Goal: Information Seeking & Learning: Check status

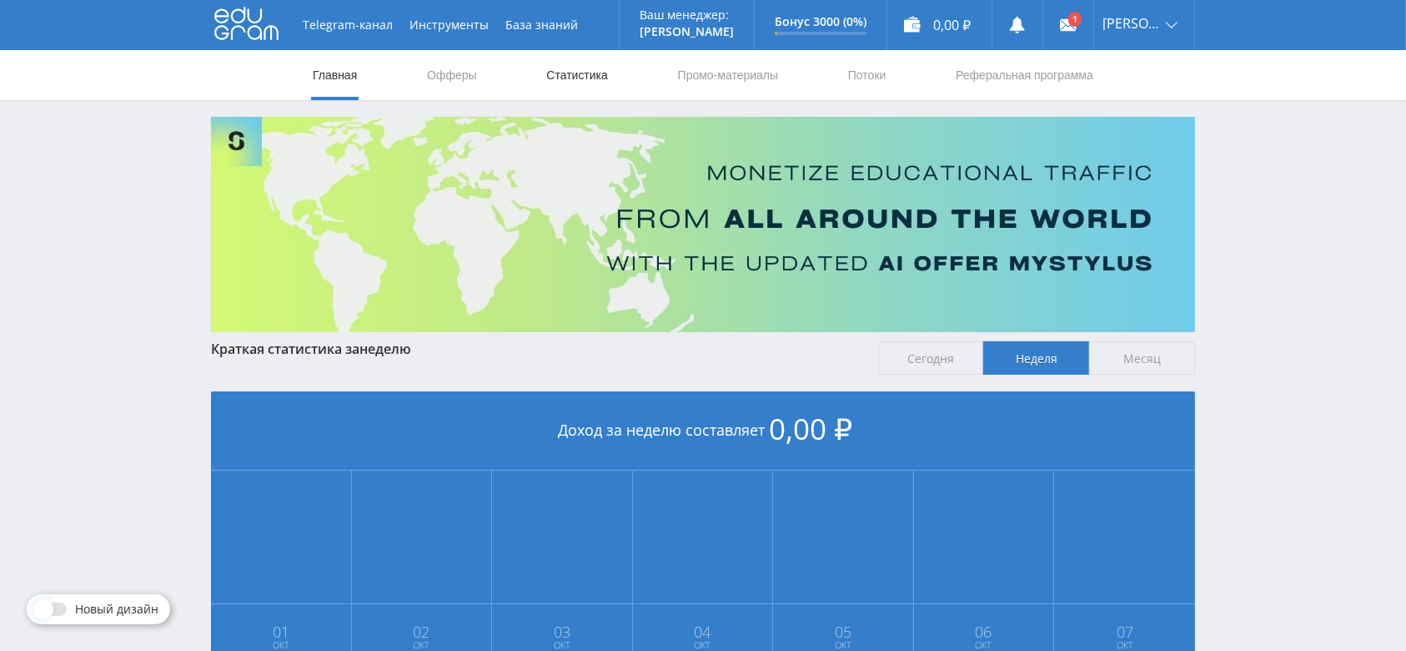
click at [603, 71] on link "Статистика" at bounding box center [577, 75] width 65 height 50
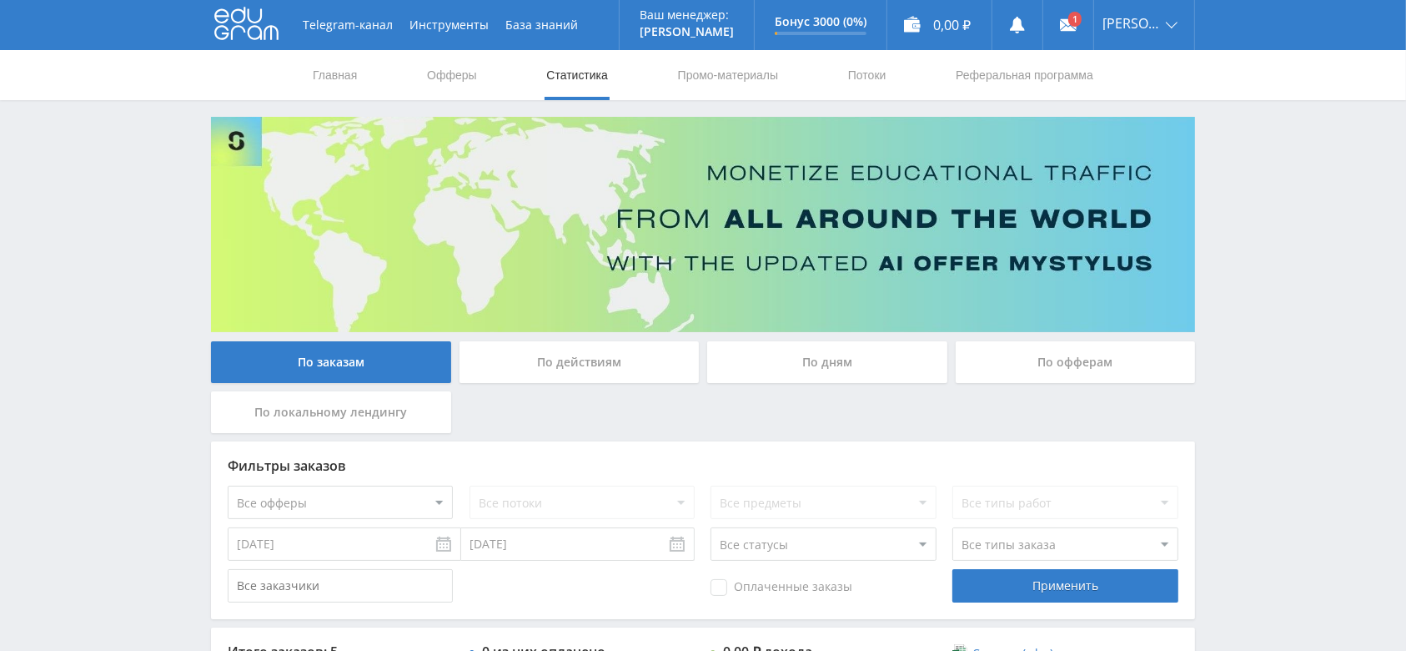
click at [367, 498] on select "Все офферы MyStylus MyStylus - Revshare Кэмп Studybay Автор24 Studybay Brazil S…" at bounding box center [340, 501] width 225 height 33
select select "376"
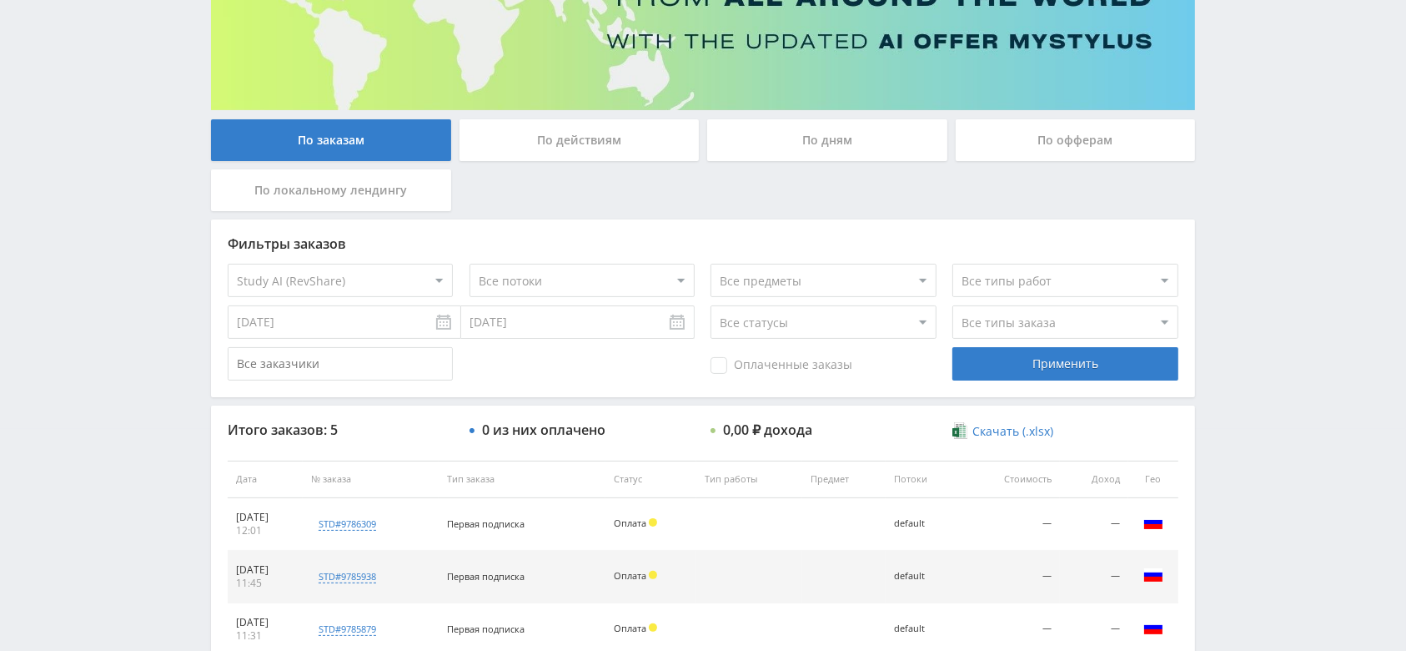
scroll to position [445, 0]
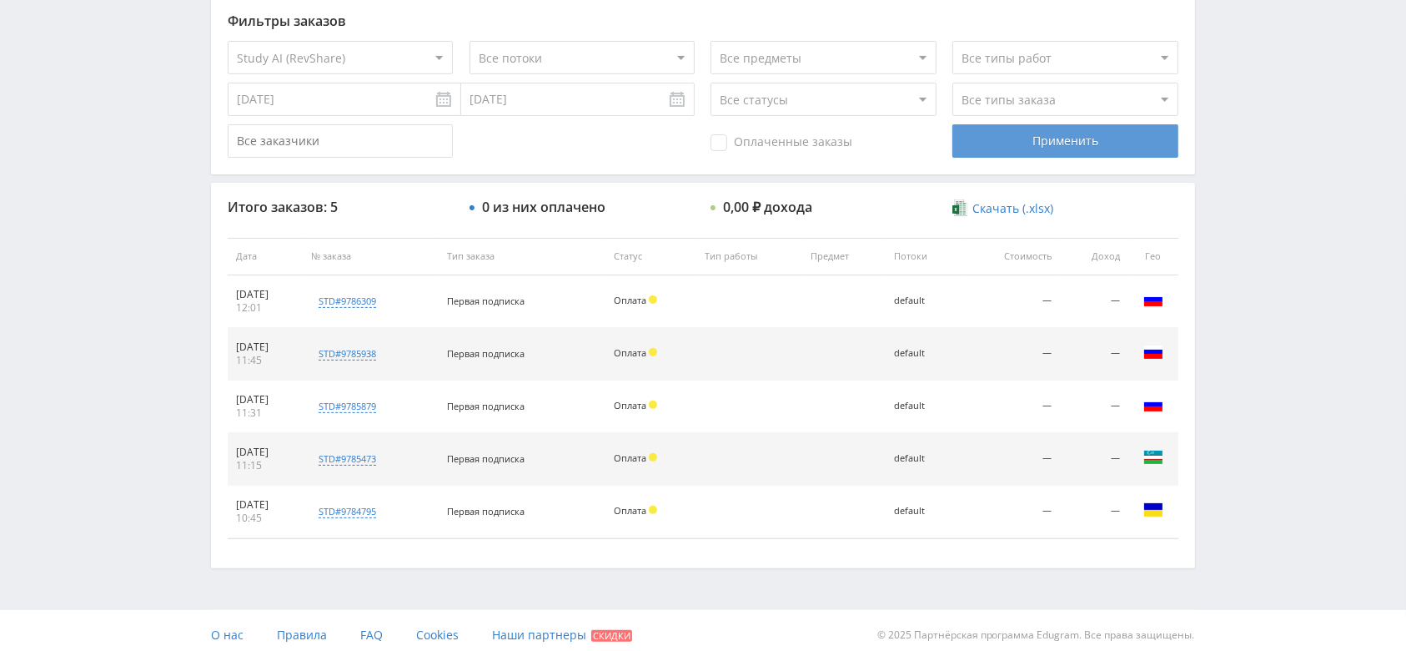
click at [1007, 148] on div "Применить" at bounding box center [1064, 140] width 225 height 33
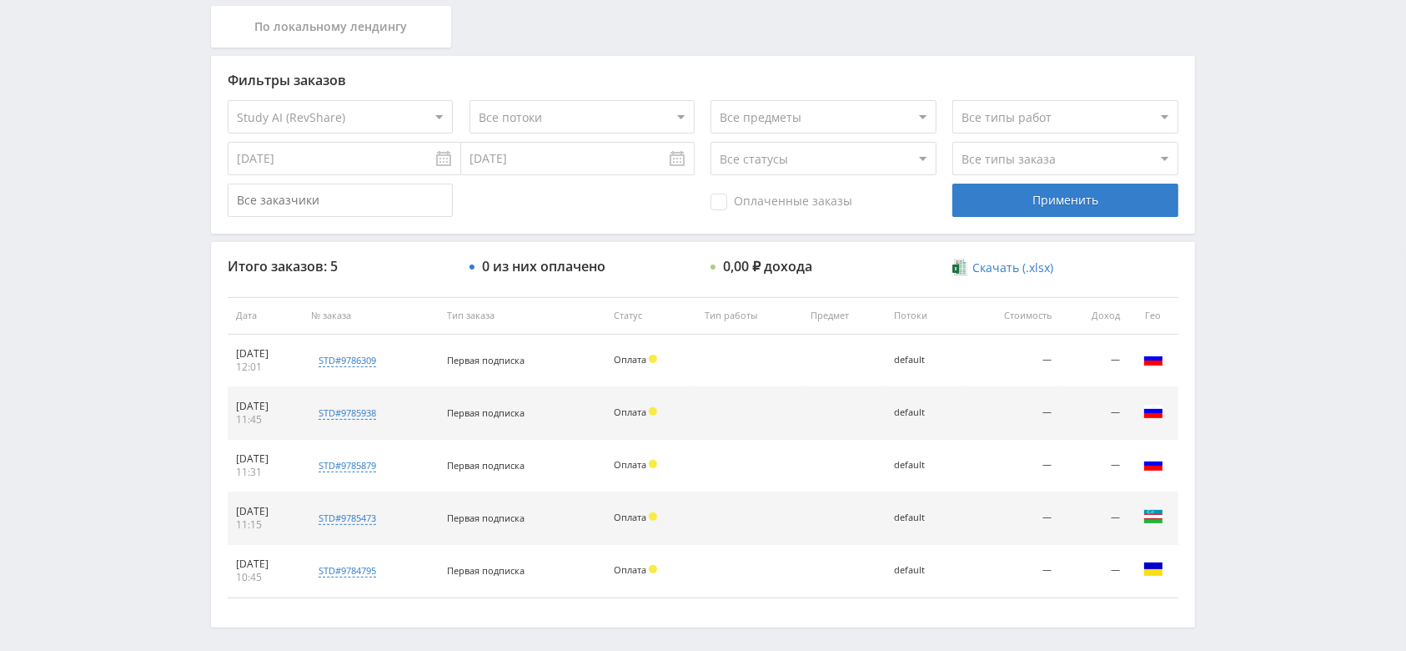
scroll to position [452, 0]
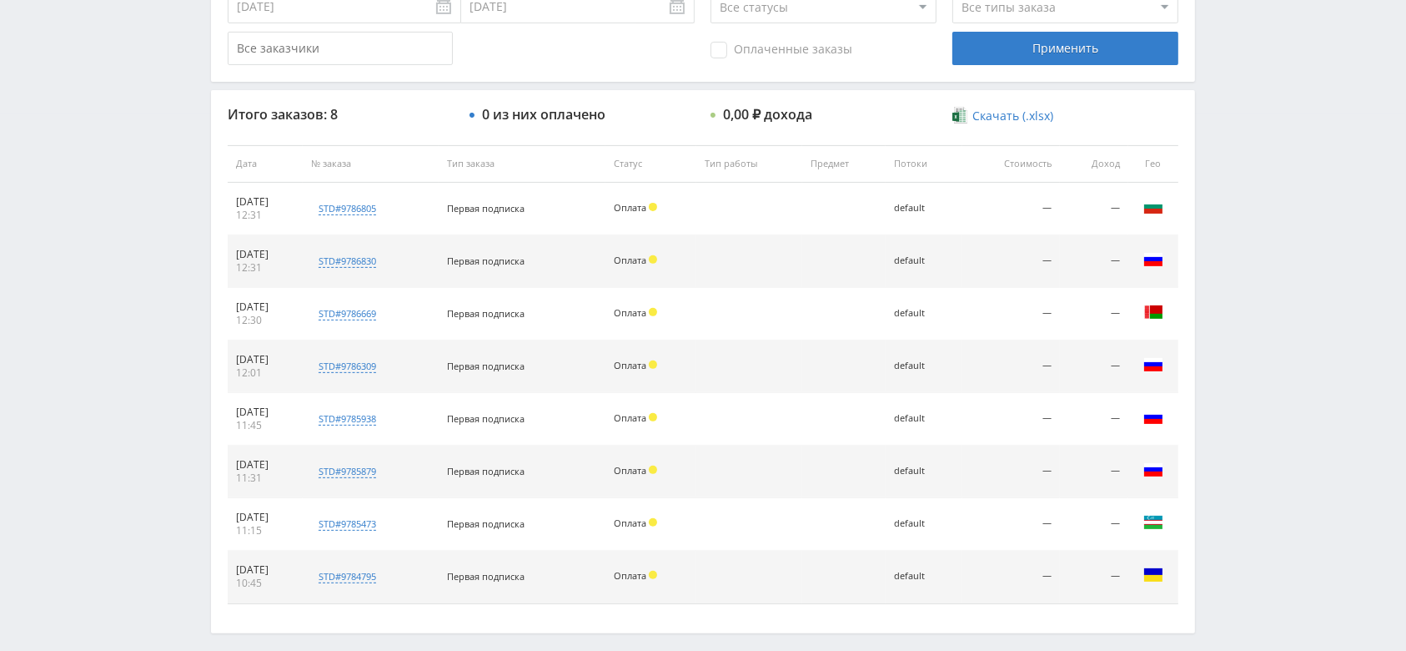
scroll to position [609, 0]
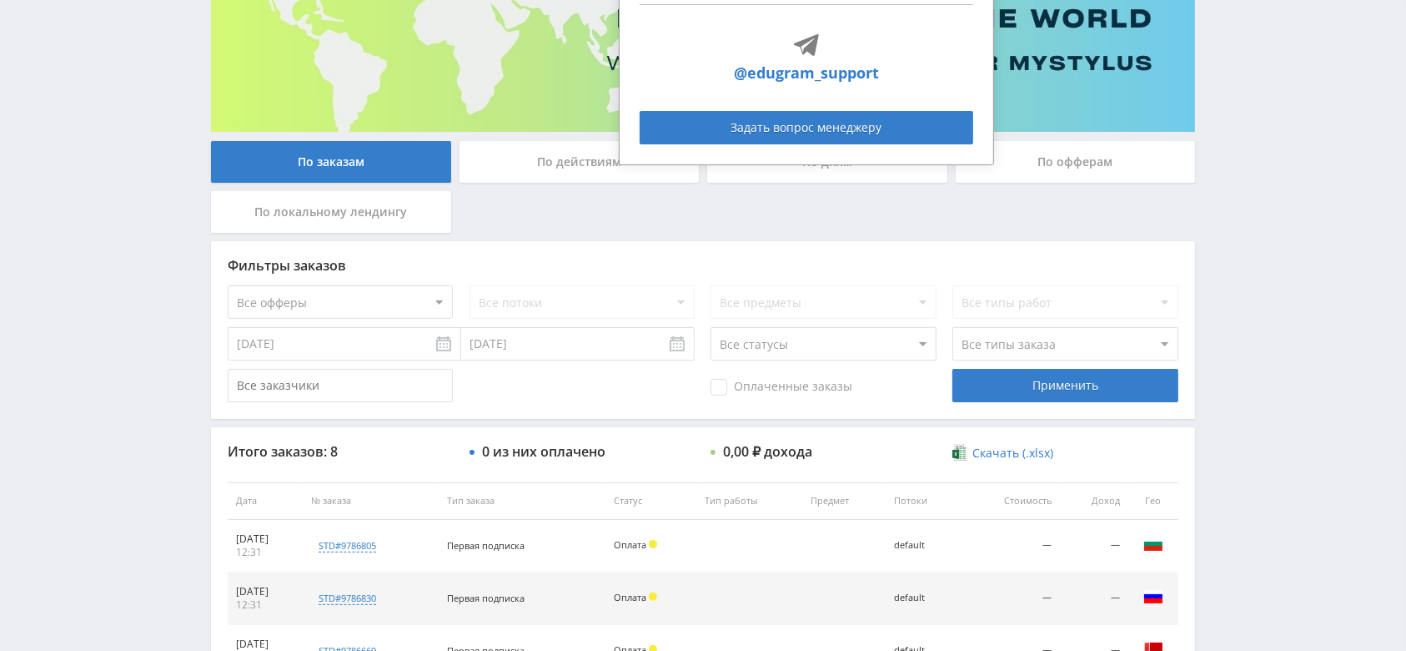
scroll to position [222, 0]
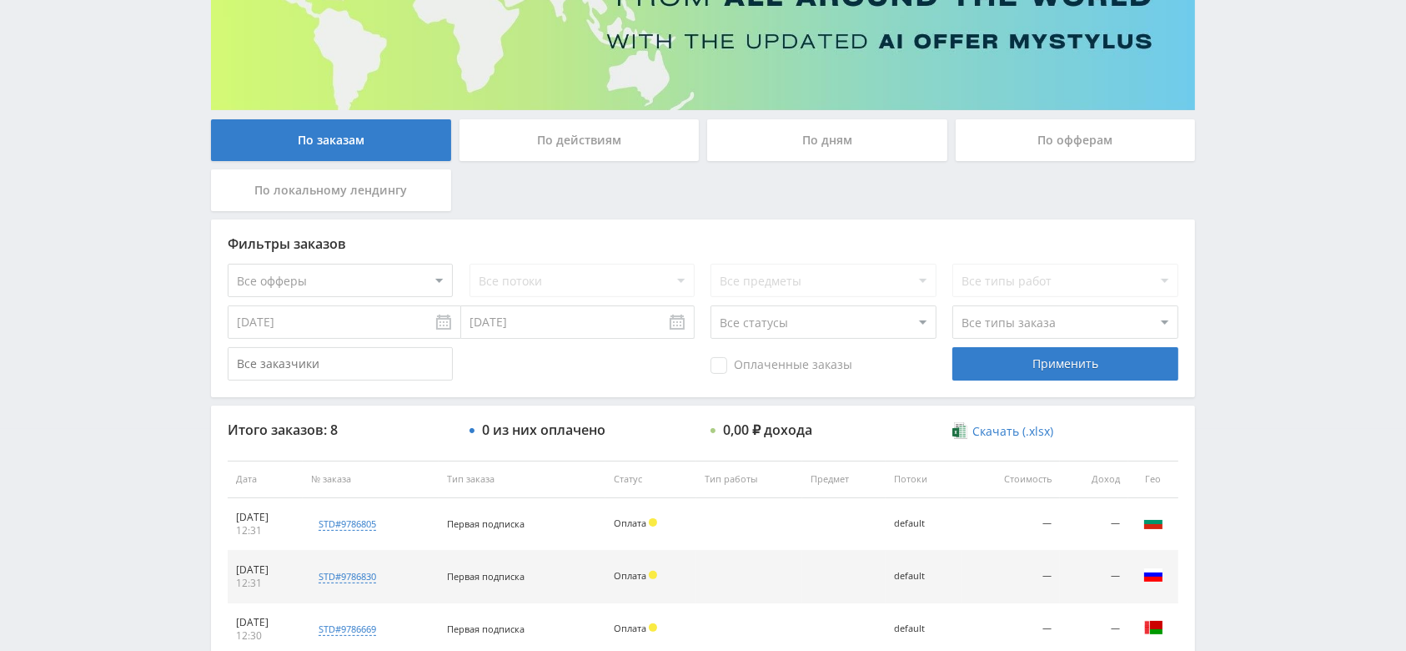
click at [798, 322] on select "Все статусы В аукционе В работе На гарантии Завершен Возврат Черновик" at bounding box center [823, 321] width 225 height 33
click at [1001, 333] on select "Все типы заказа Ребилл Новый заказ" at bounding box center [1064, 321] width 225 height 33
click at [625, 379] on div "Оплаченные заказы Применить" at bounding box center [703, 363] width 951 height 33
drag, startPoint x: 314, startPoint y: 266, endPoint x: 344, endPoint y: 279, distance: 32.1
click at [314, 266] on select "Все офферы MyStylus MyStylus - Revshare Кэмп Studybay Автор24 Studybay Brazil S…" at bounding box center [340, 280] width 225 height 33
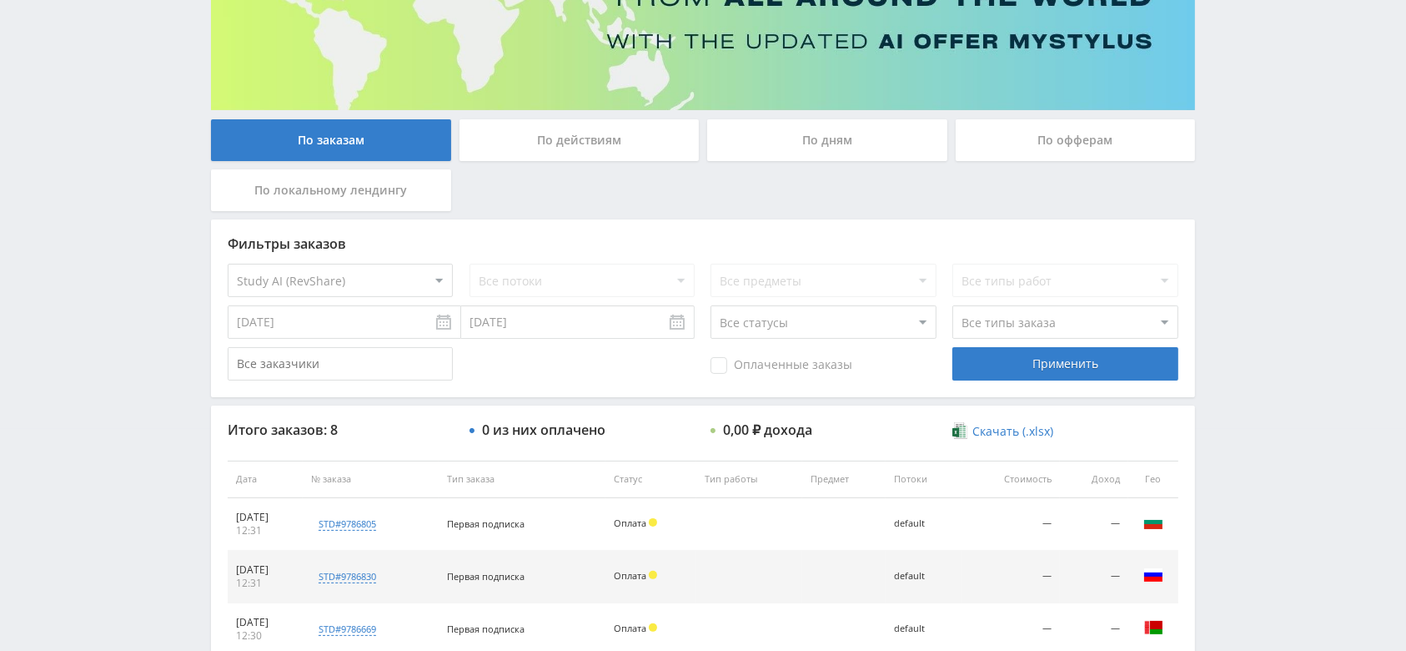
select select "376"
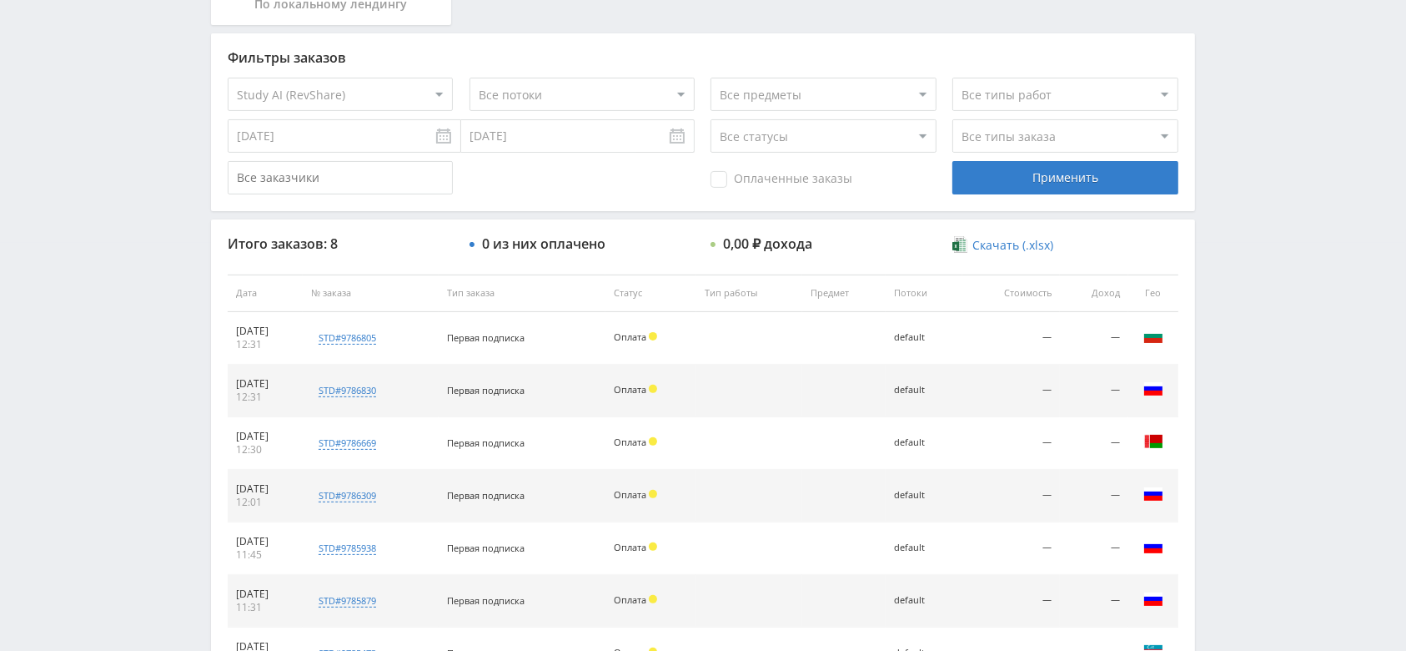
scroll to position [387, 0]
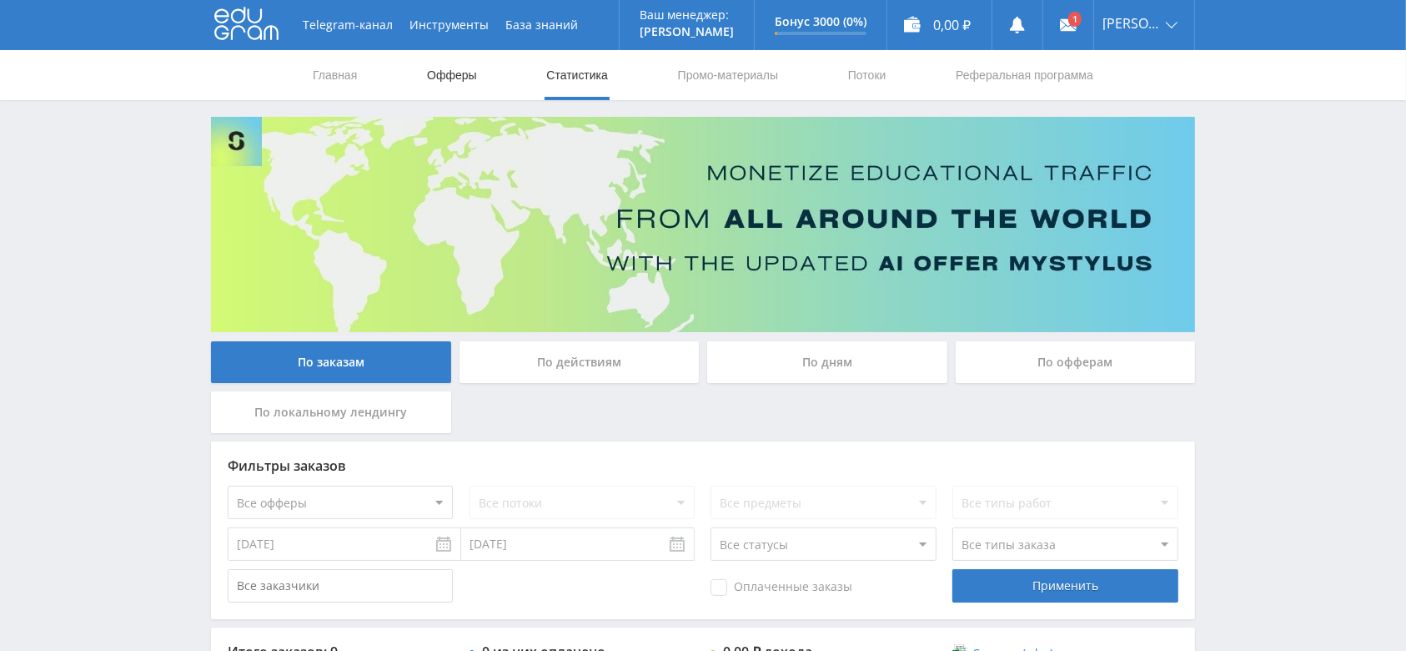
click at [442, 73] on link "Офферы" at bounding box center [451, 75] width 53 height 50
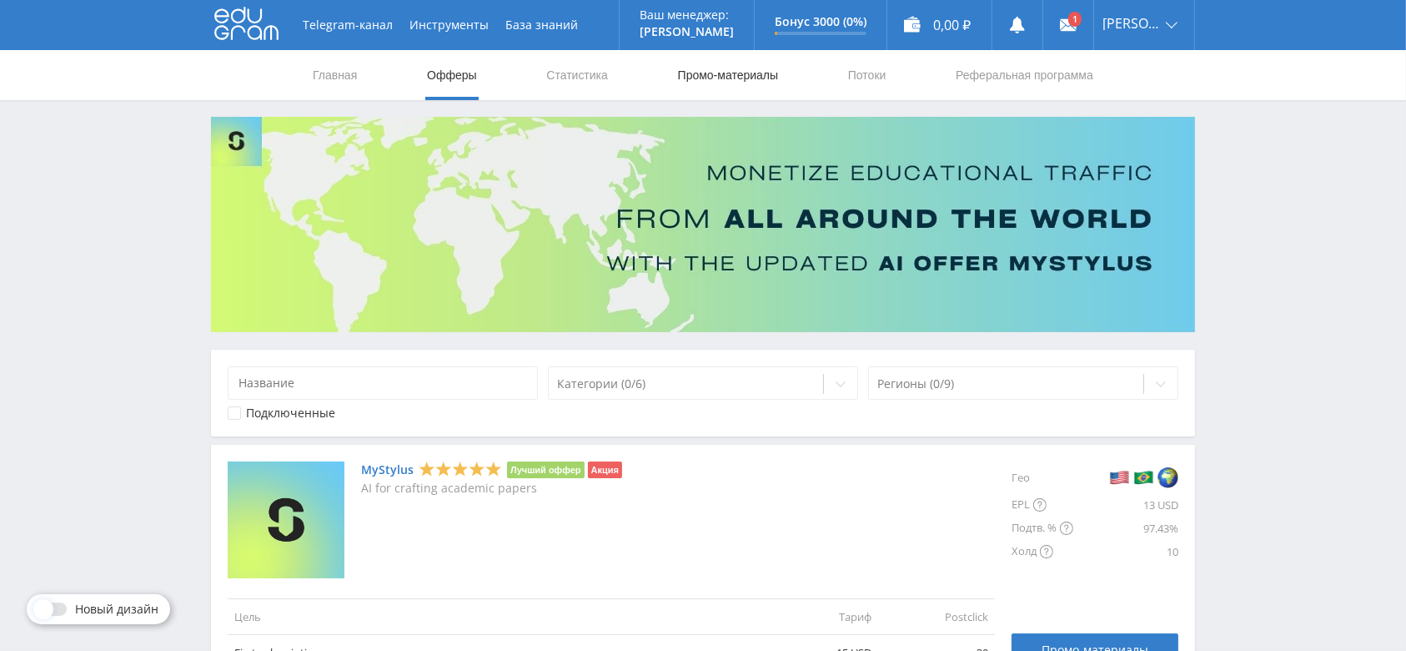
click at [752, 85] on link "Промо-материалы" at bounding box center [727, 75] width 103 height 50
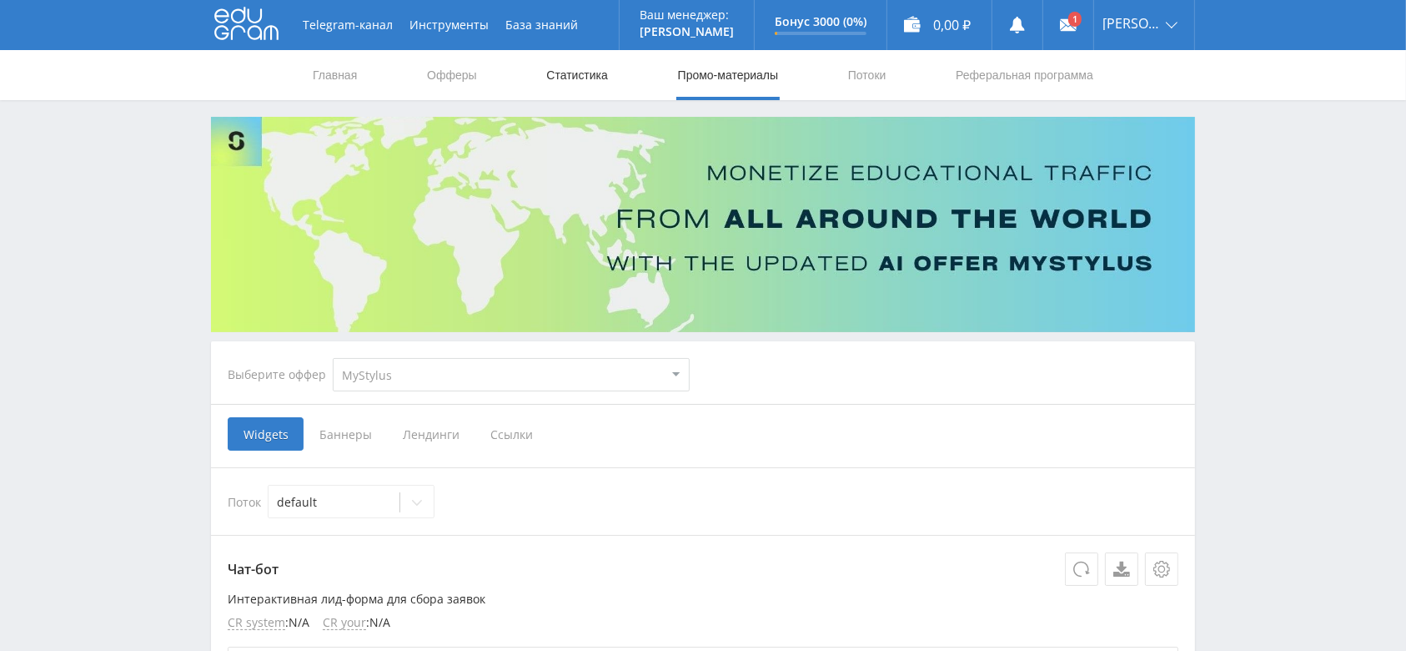
click at [574, 68] on link "Статистика" at bounding box center [577, 75] width 65 height 50
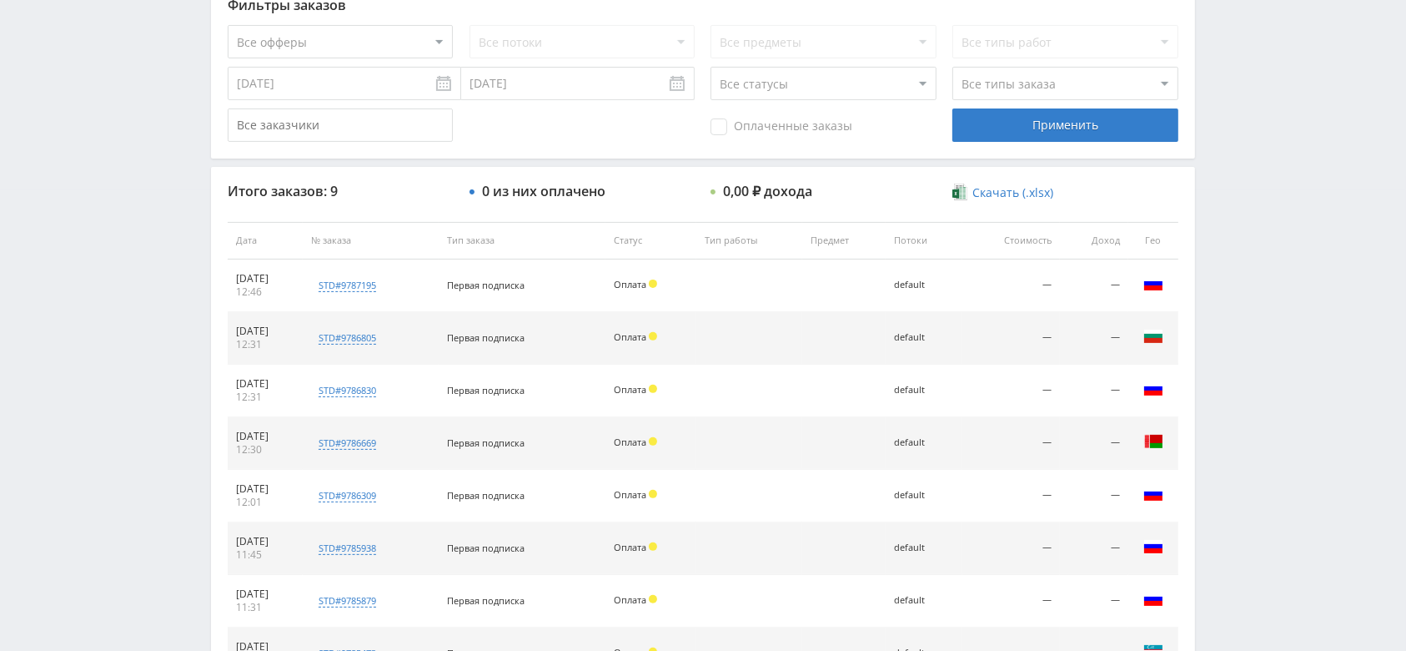
scroll to position [440, 0]
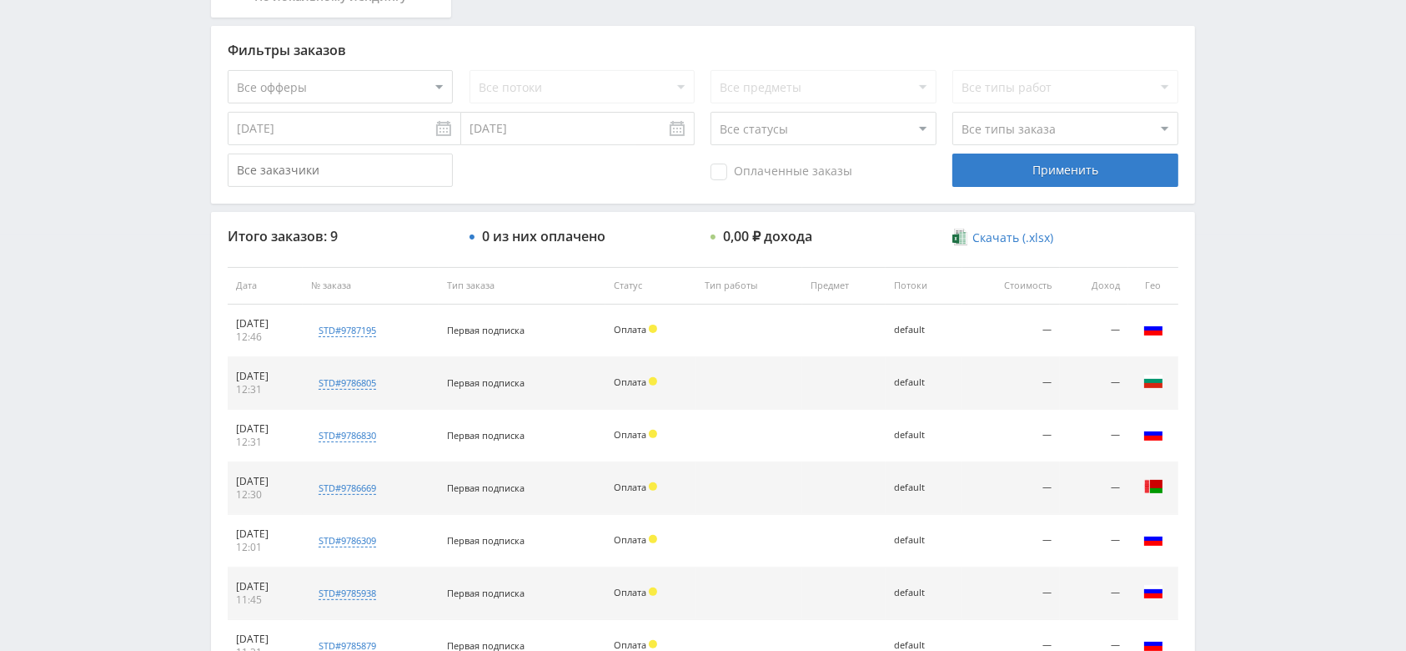
scroll to position [217, 0]
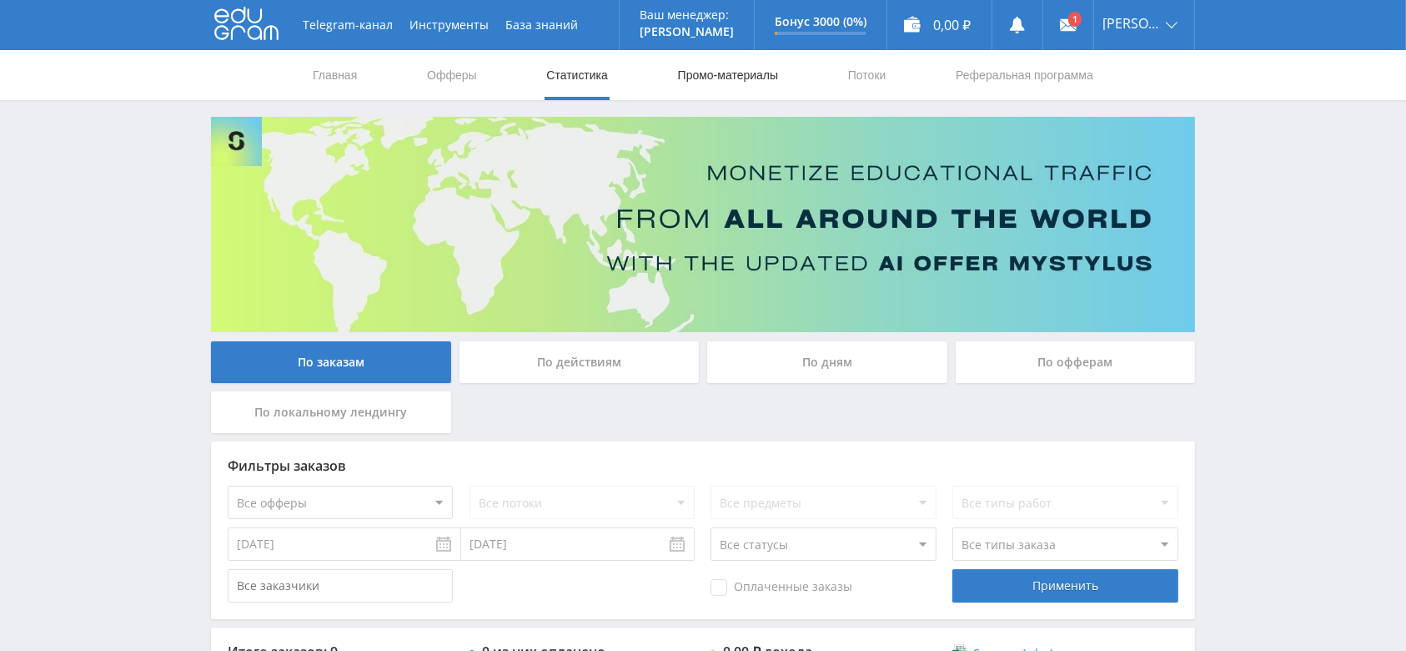
click at [734, 87] on link "Промо-материалы" at bounding box center [727, 75] width 103 height 50
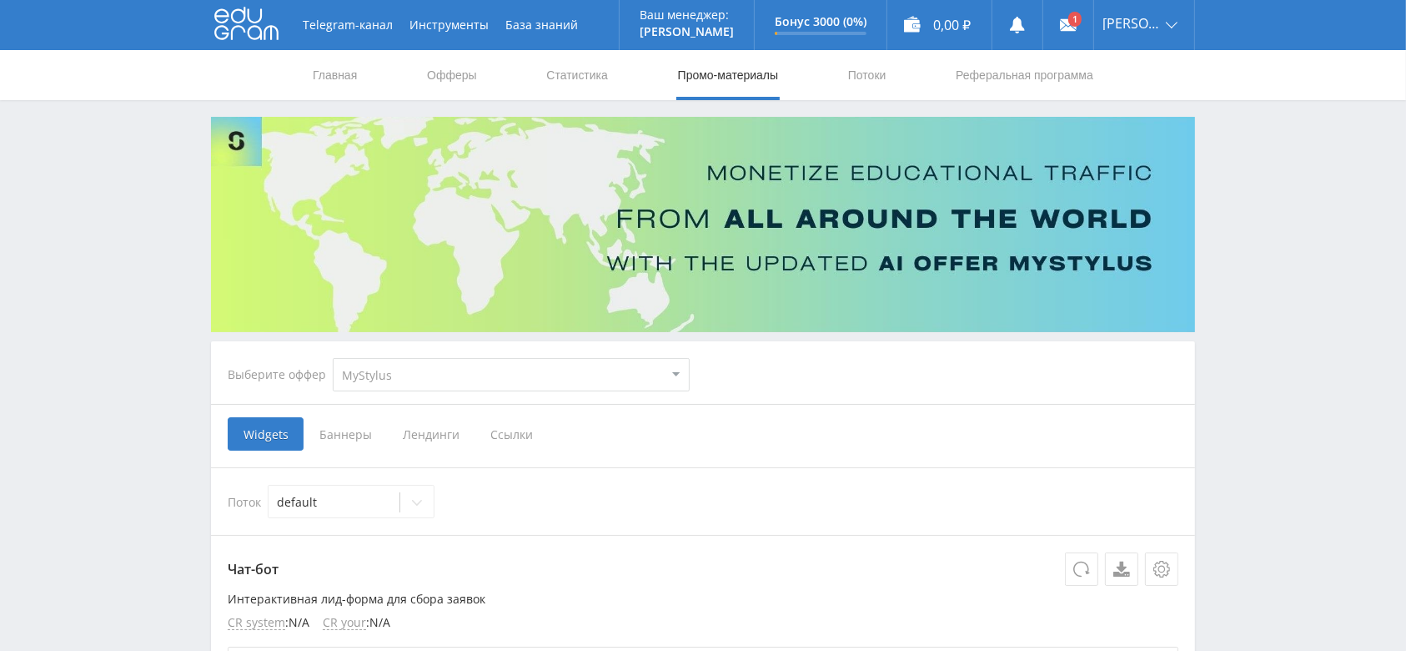
click at [513, 376] on select "MyStylus MyStylus - Revshare Кэмп Studybay Автор24 Studybay Brazil Study AI (Re…" at bounding box center [511, 374] width 357 height 33
select select "376"
click at [333, 358] on select "MyStylus MyStylus - Revshare Кэмп Studybay Автор24 Studybay Brazil Study AI (Re…" at bounding box center [511, 374] width 357 height 33
select select "376"
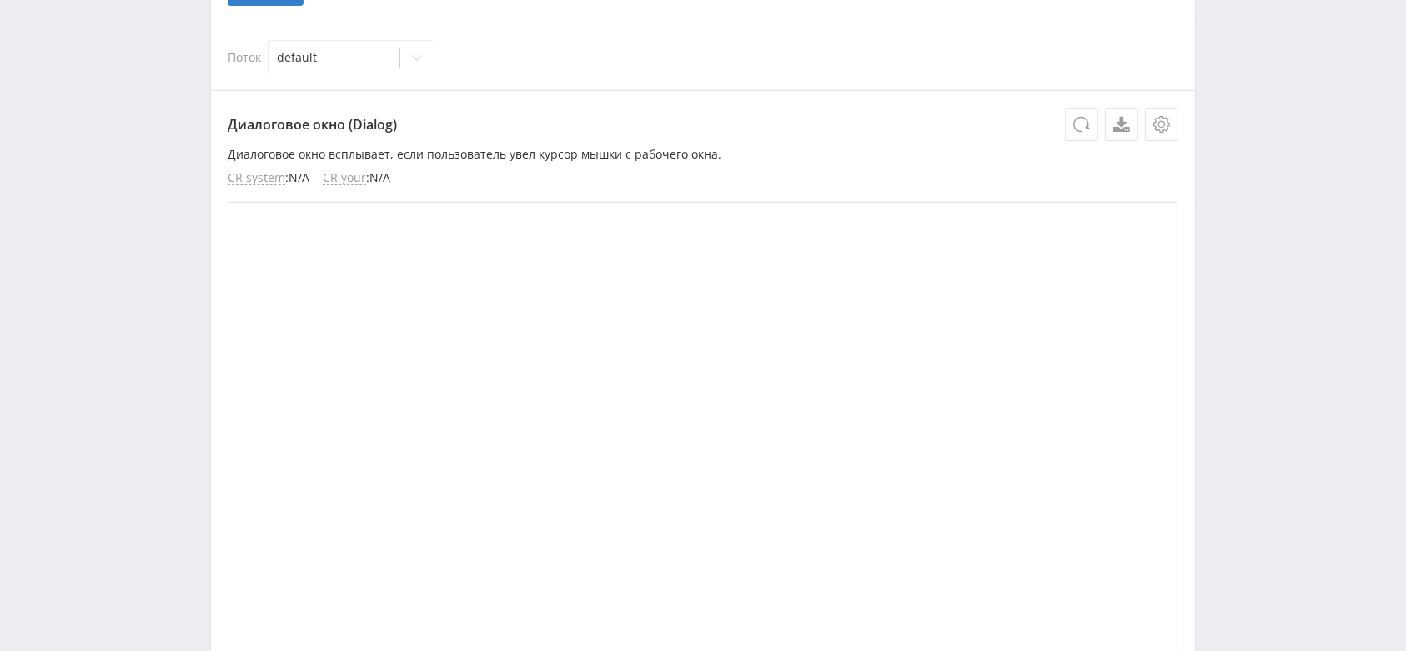
scroll to position [222, 0]
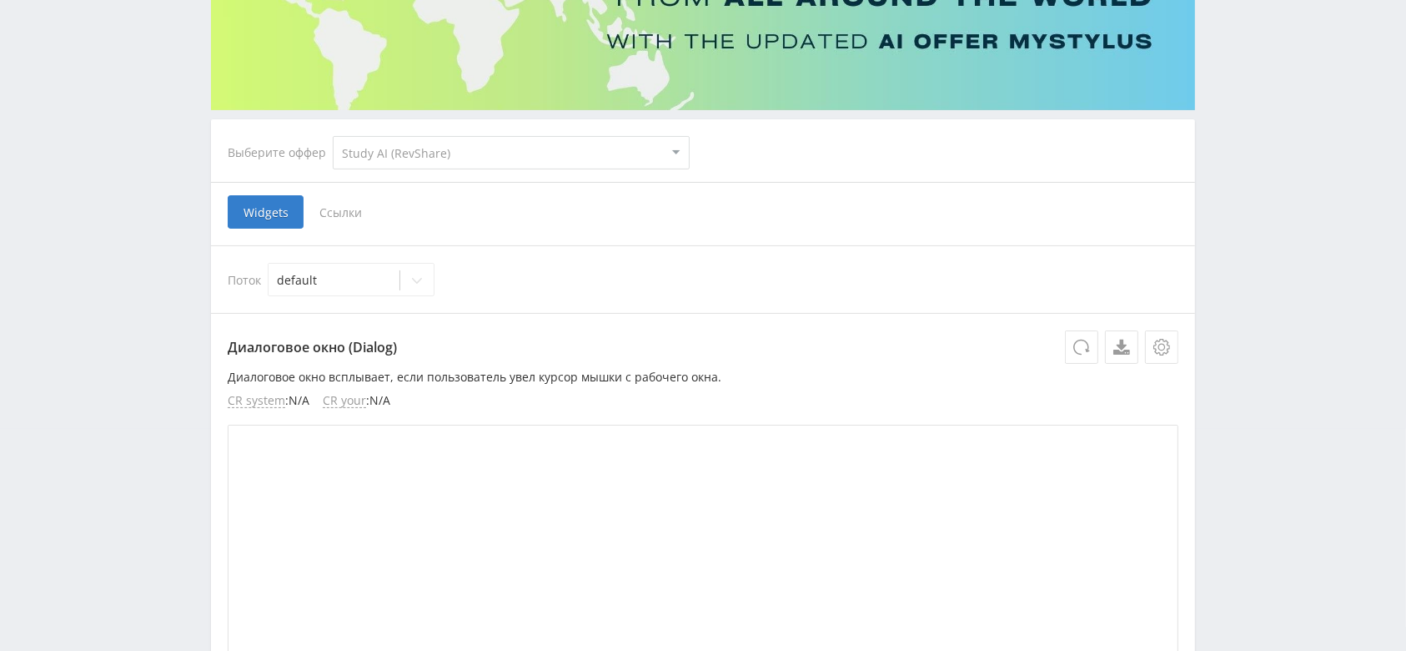
click at [344, 224] on span "Ссылки" at bounding box center [341, 211] width 74 height 33
click at [0, 0] on input "Ссылки" at bounding box center [0, 0] width 0 height 0
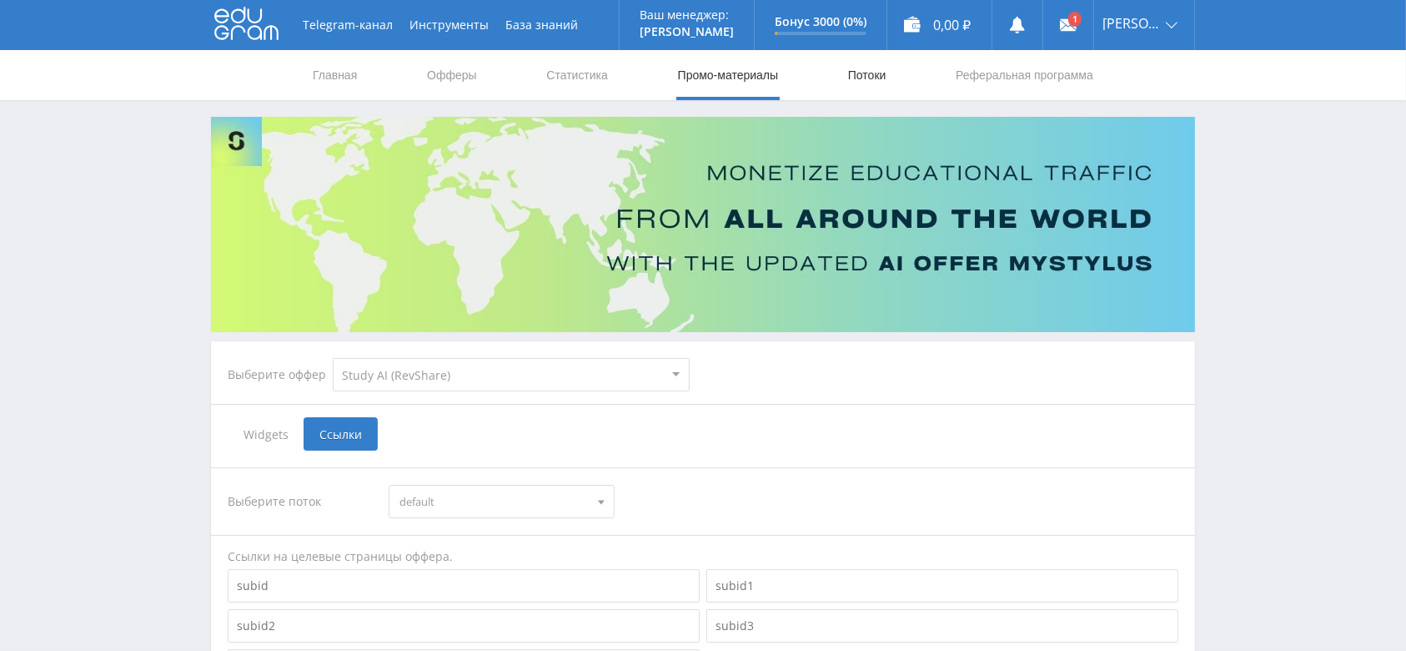
click at [857, 63] on link "Потоки" at bounding box center [867, 75] width 42 height 50
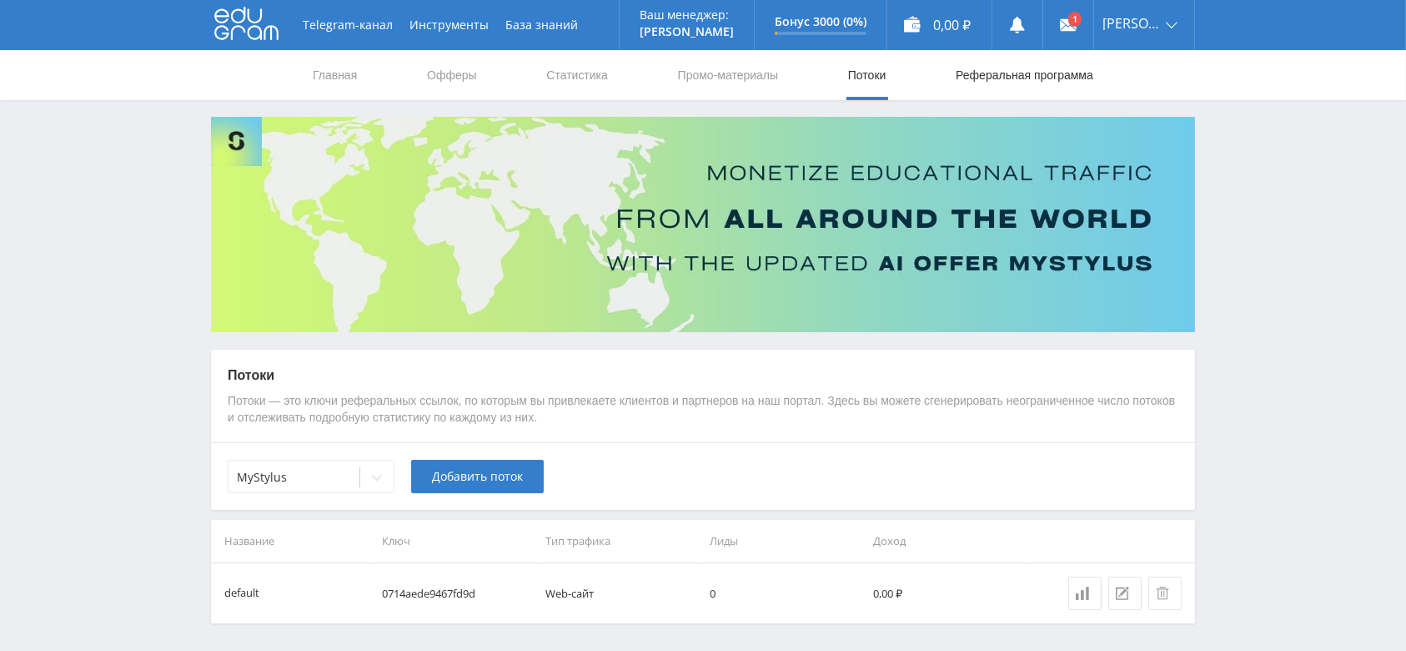
click at [1017, 77] on link "Реферальная программа" at bounding box center [1024, 75] width 141 height 50
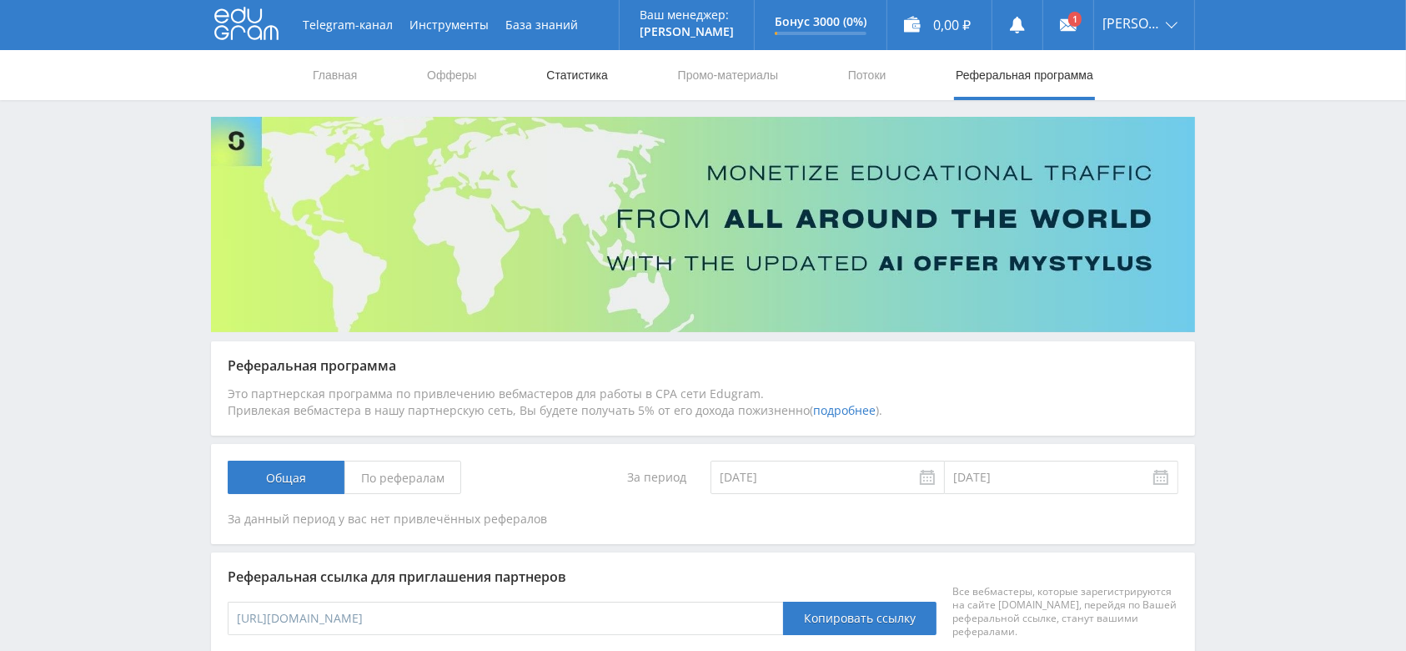
click at [563, 89] on link "Статистика" at bounding box center [577, 75] width 65 height 50
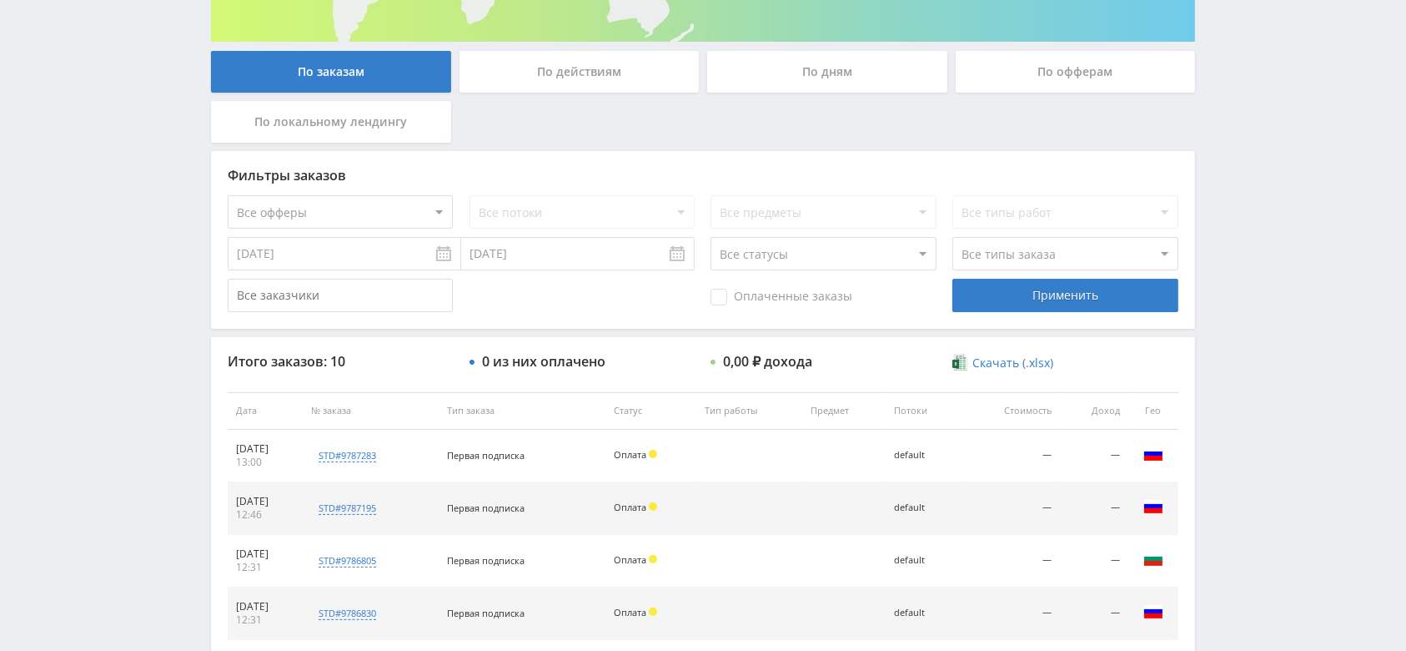
scroll to position [269, 0]
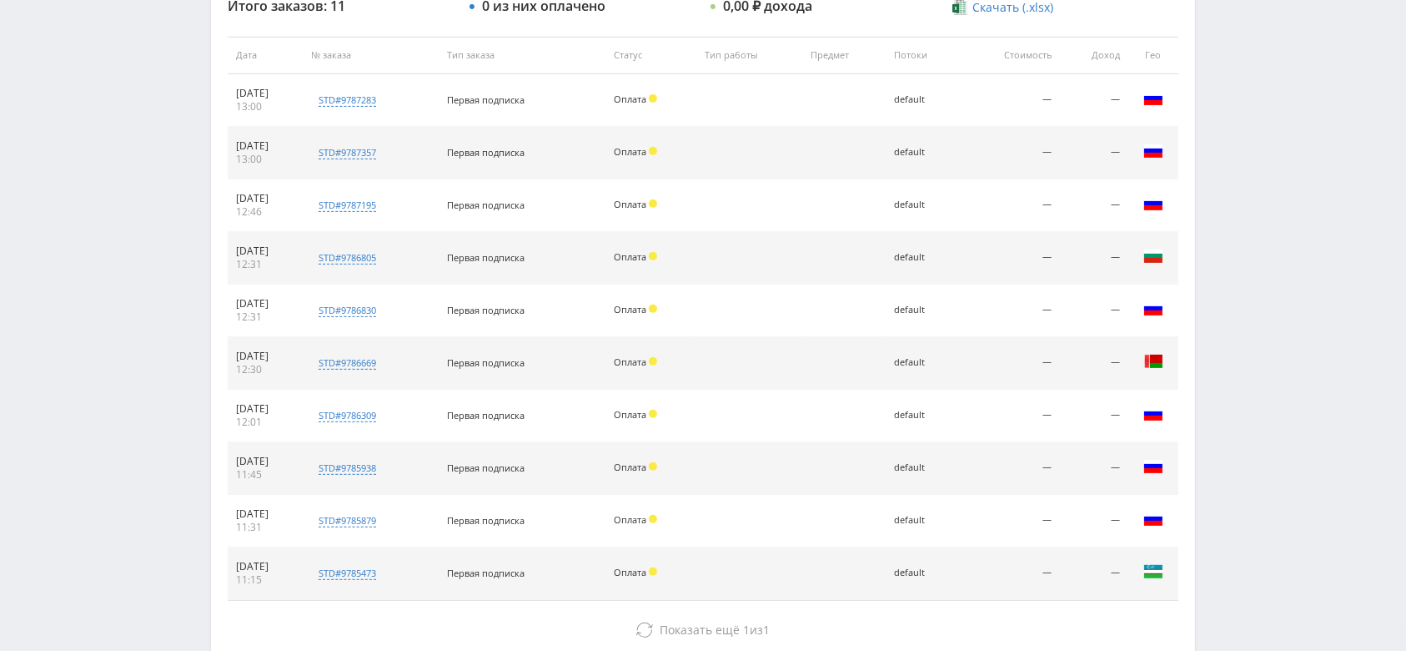
scroll to position [667, 0]
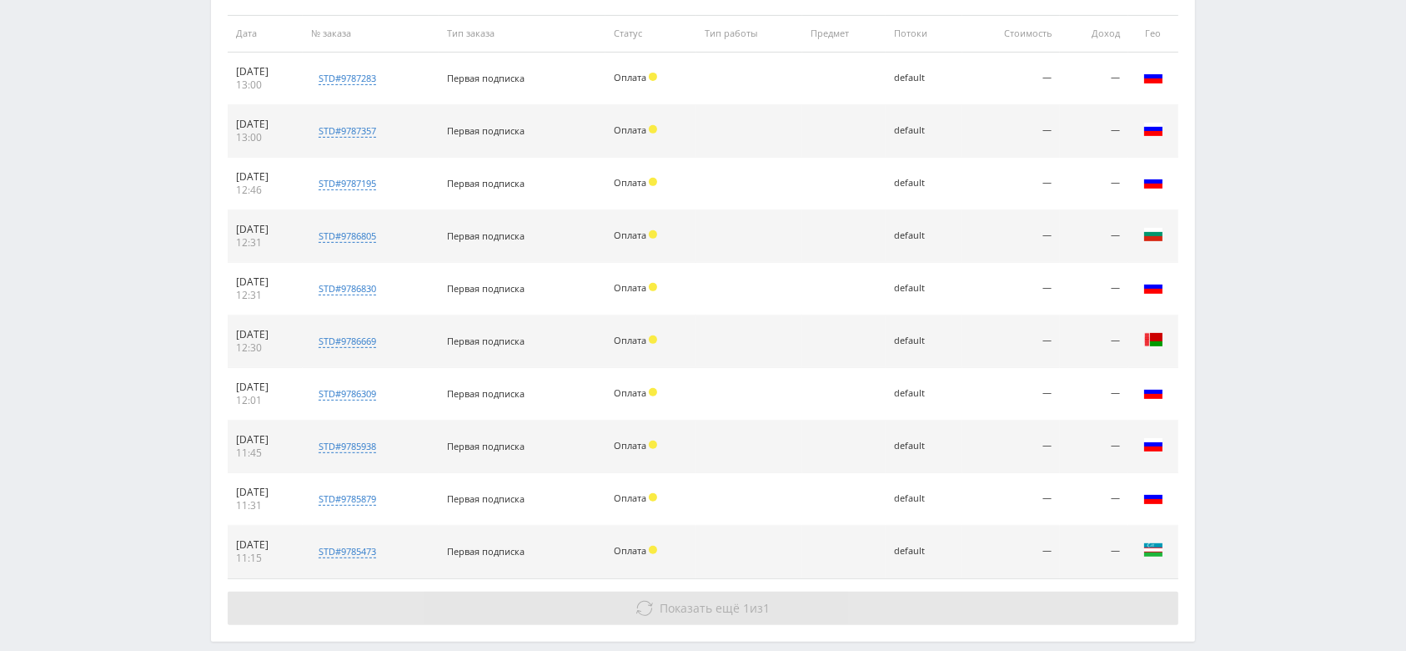
click at [686, 614] on span "Показать ещё" at bounding box center [701, 608] width 80 height 16
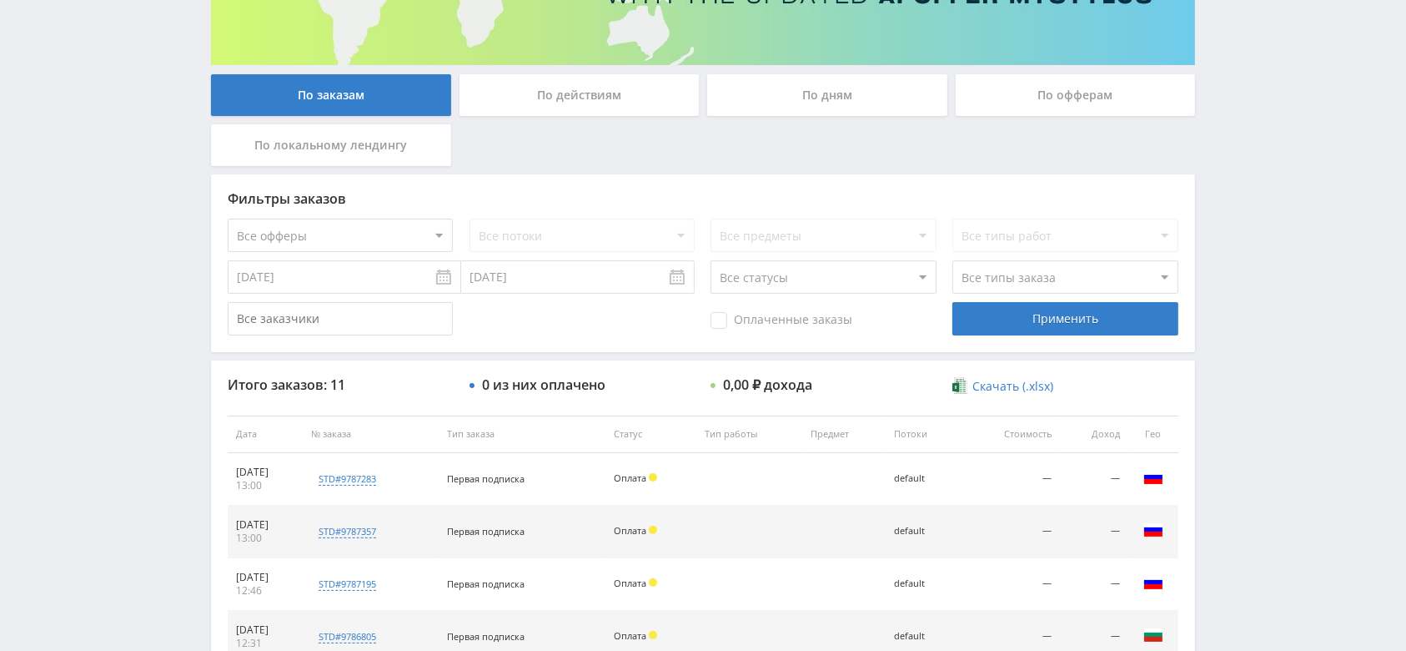
scroll to position [222, 0]
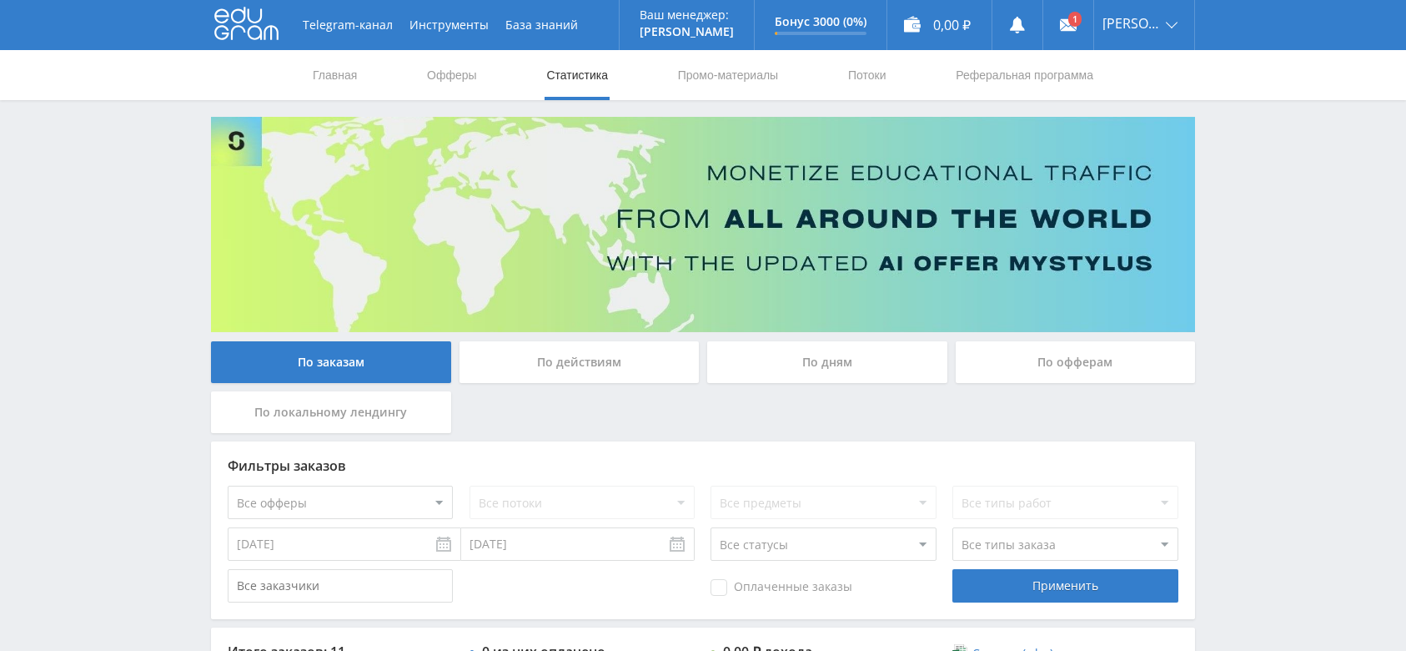
scroll to position [445, 0]
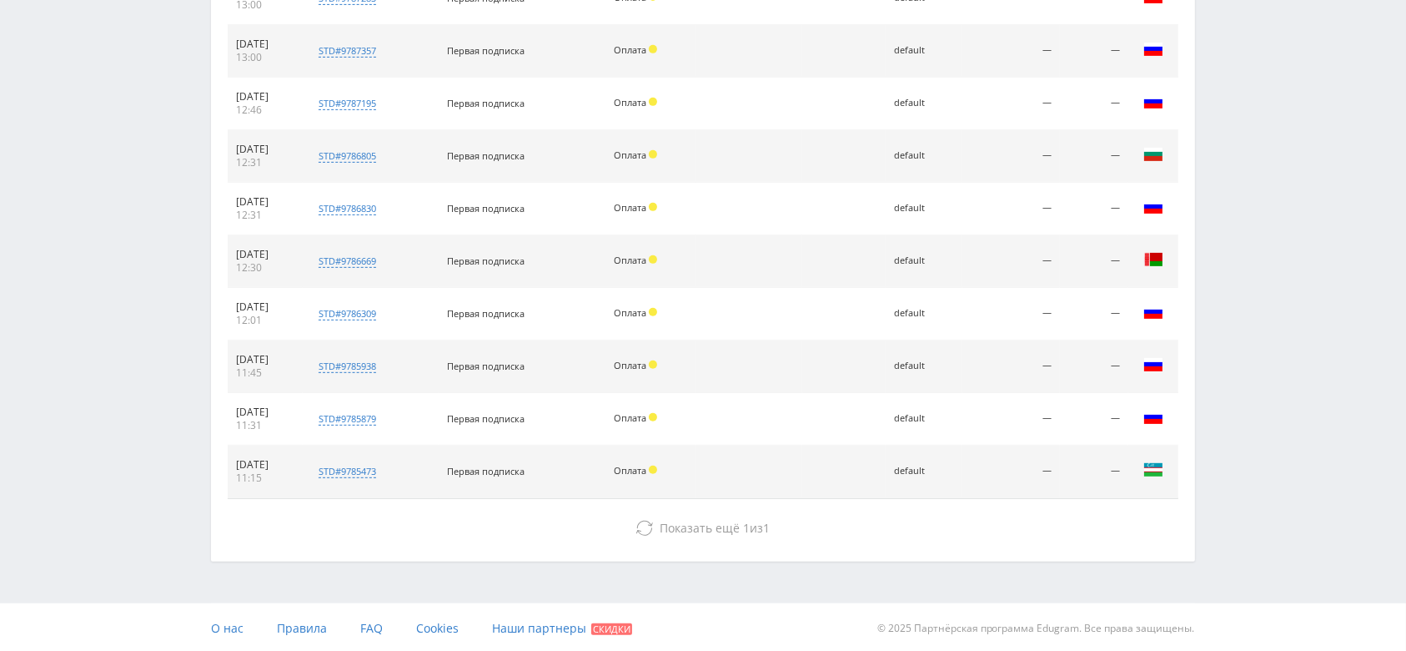
scroll to position [747, 0]
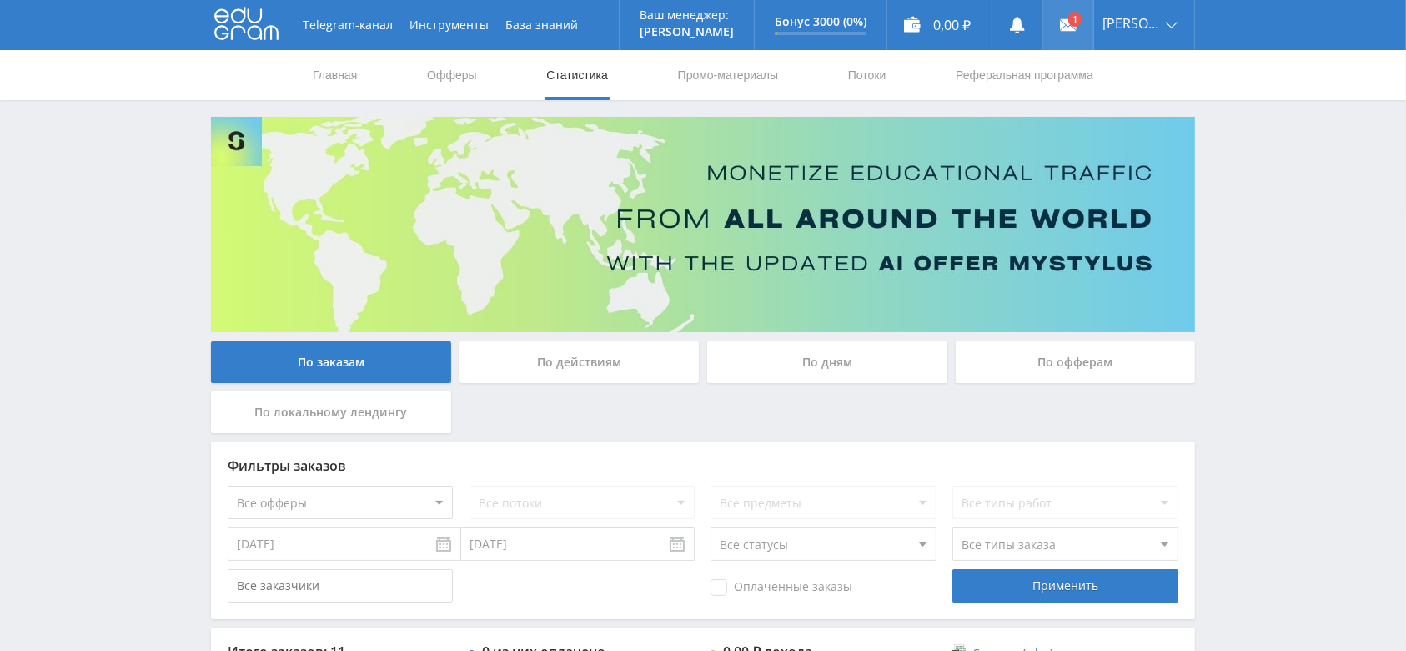
click at [1077, 32] on icon at bounding box center [1068, 25] width 17 height 17
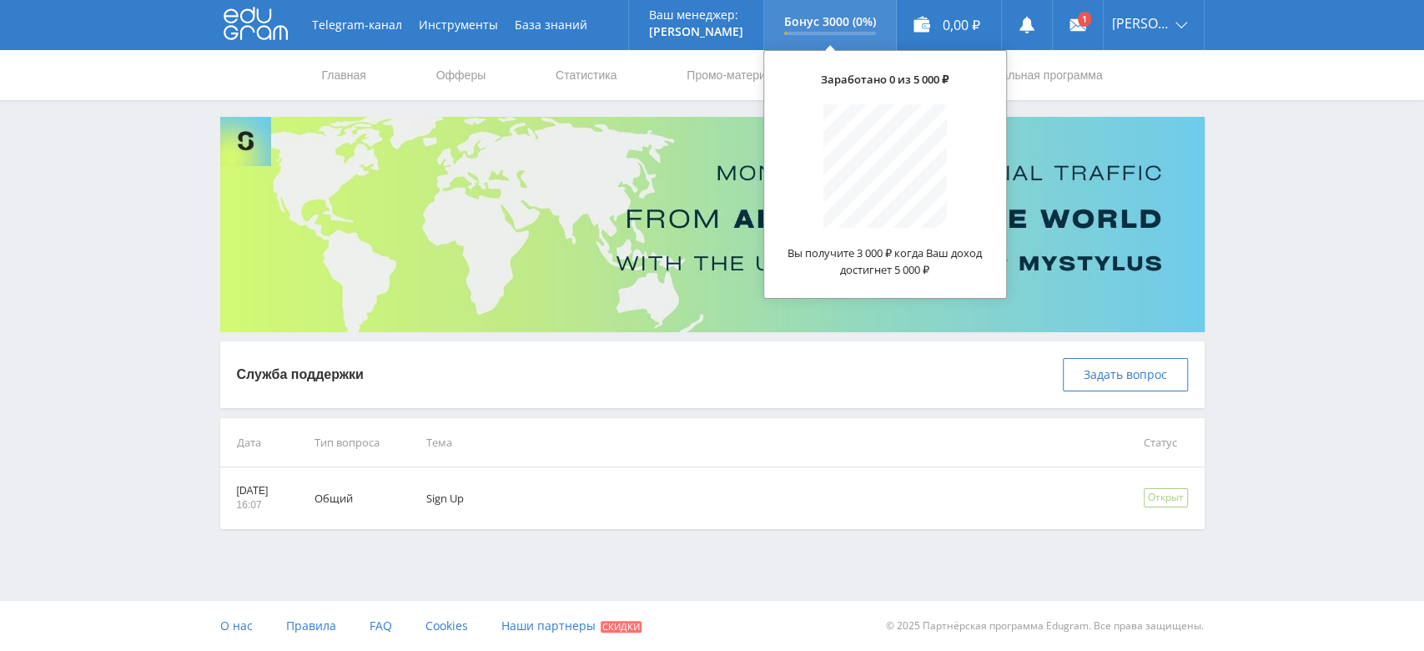
click at [826, 28] on p "Бонус 3000 (0%)" at bounding box center [830, 21] width 92 height 13
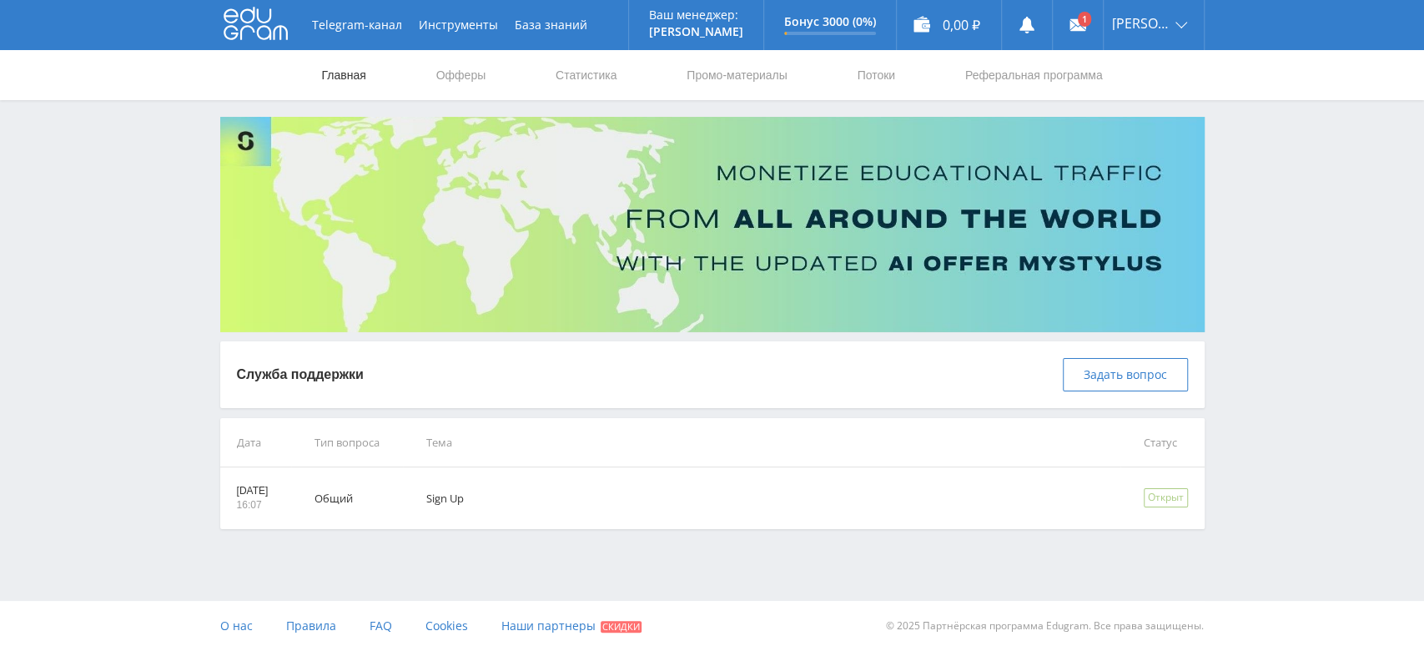
click at [334, 90] on link "Главная" at bounding box center [344, 75] width 48 height 50
